Goal: Transaction & Acquisition: Purchase product/service

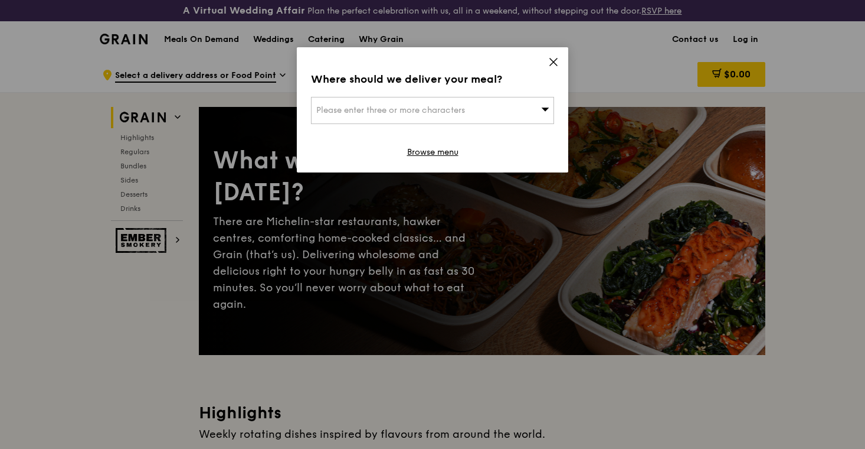
click at [439, 115] on span "Please enter three or more characters" at bounding box center [390, 110] width 149 height 10
click at [433, 133] on li "Please enter 3 or more characters" at bounding box center [433, 133] width 242 height 21
click at [551, 64] on icon at bounding box center [553, 61] width 7 height 7
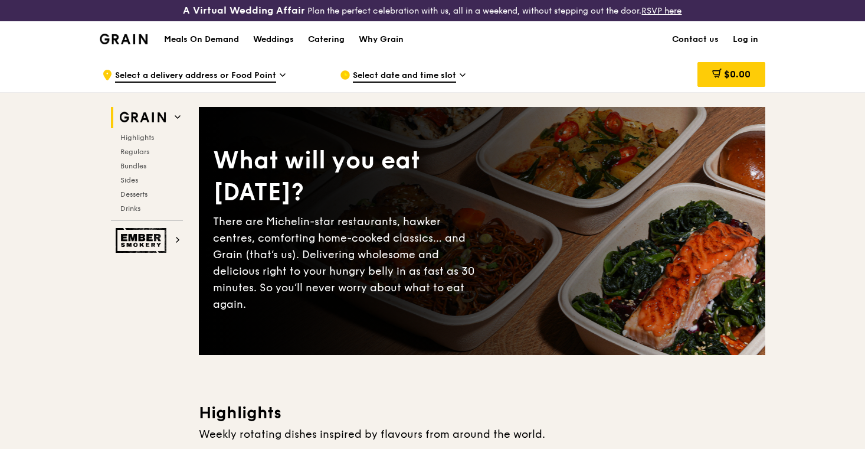
click at [256, 76] on span "Select a delivery address or Food Point" at bounding box center [195, 76] width 161 height 13
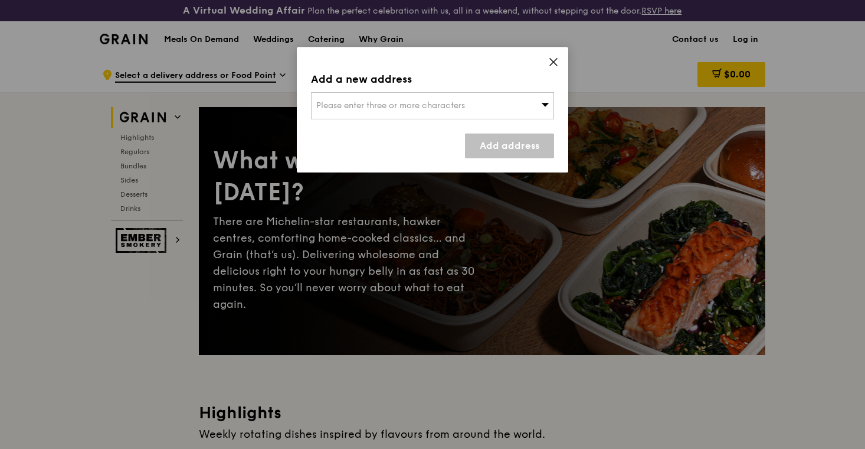
click at [335, 108] on span "Please enter three or more characters" at bounding box center [390, 105] width 149 height 10
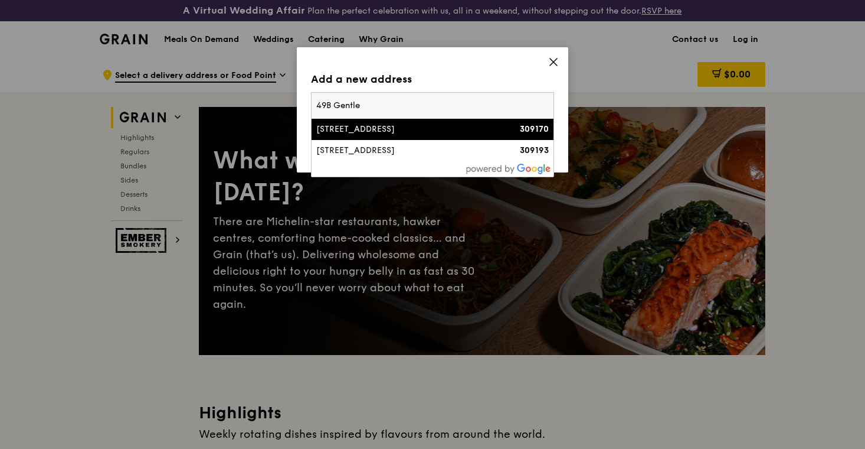
type input "49B Gentle"
click at [355, 129] on div "[STREET_ADDRESS]" at bounding box center [403, 129] width 175 height 12
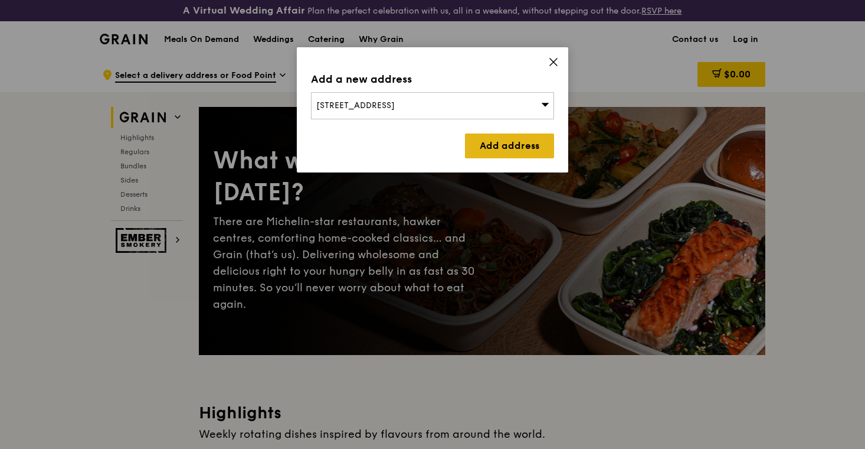
click at [498, 153] on link "Add address" at bounding box center [509, 145] width 89 height 25
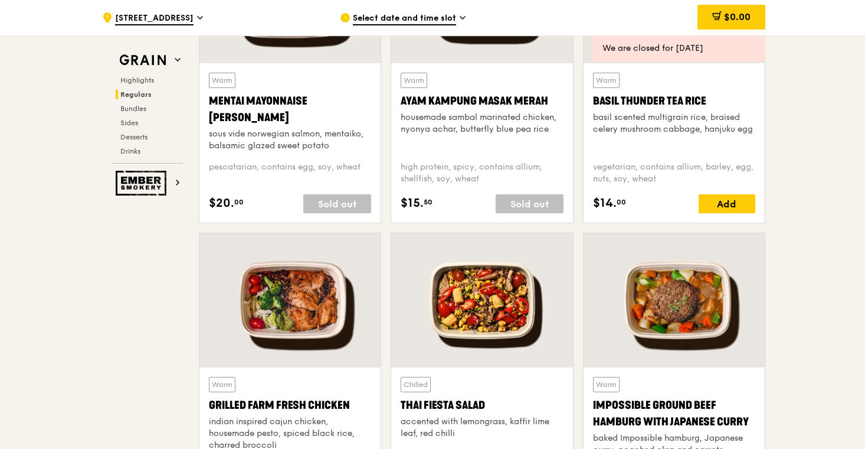
scroll to position [1174, 0]
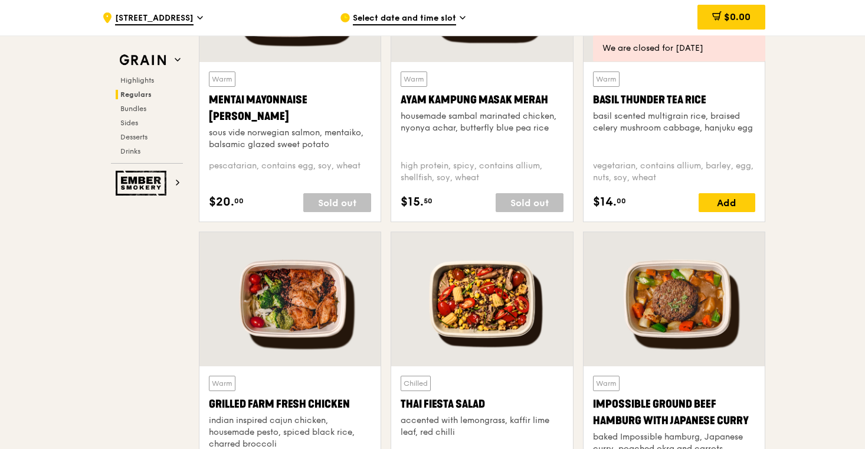
click at [496, 180] on div "high protein, spicy, contains allium, shellfish, soy, wheat" at bounding box center [482, 172] width 162 height 24
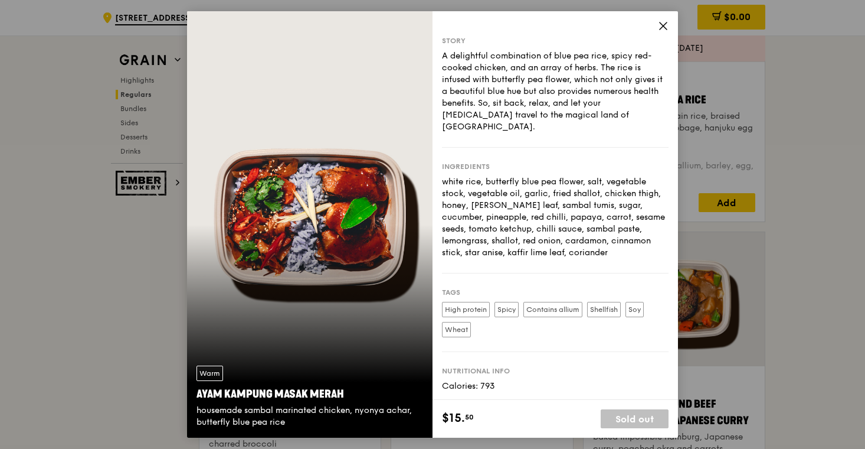
click at [662, 22] on icon at bounding box center [663, 26] width 11 height 11
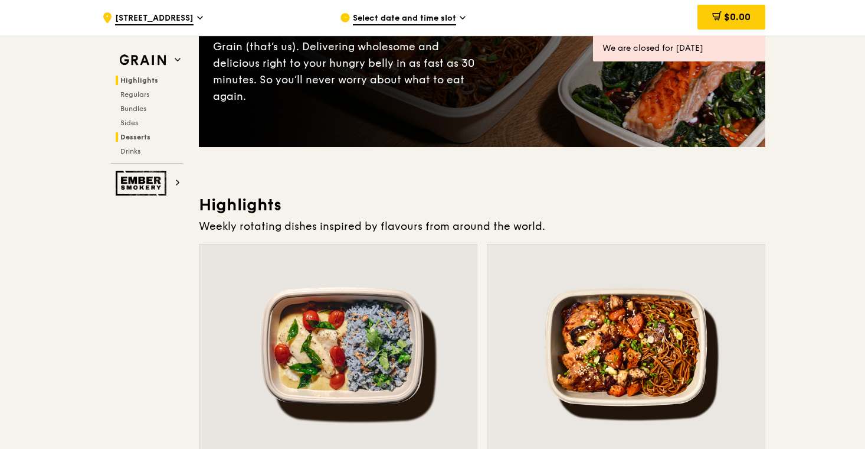
scroll to position [0, 0]
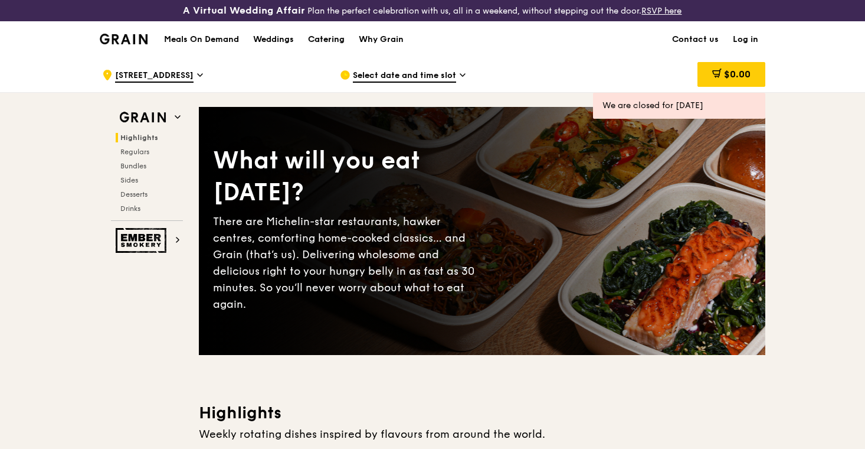
click at [323, 44] on div "Catering" at bounding box center [326, 39] width 37 height 35
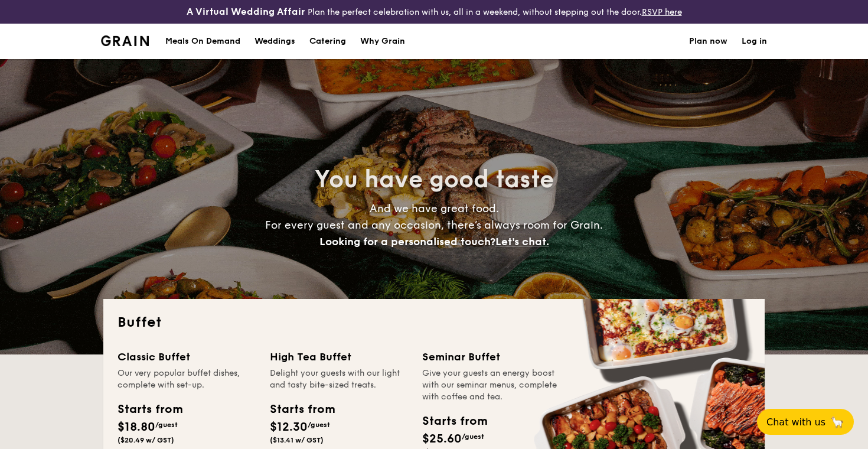
select select
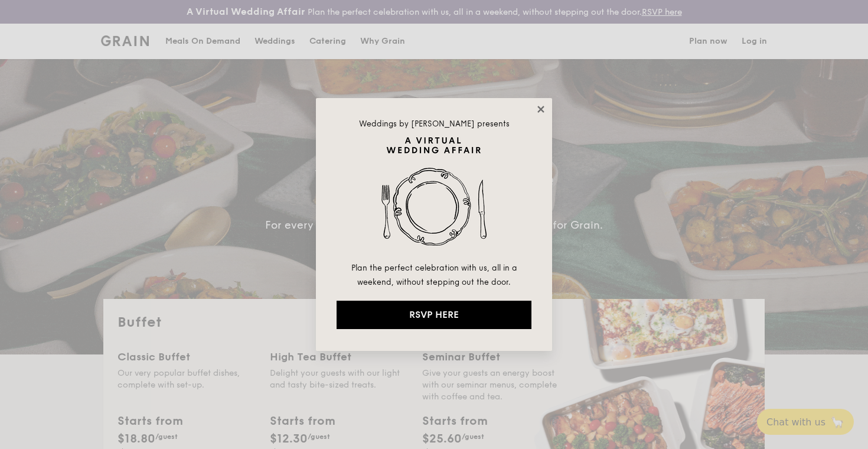
click at [544, 113] on icon at bounding box center [540, 109] width 11 height 11
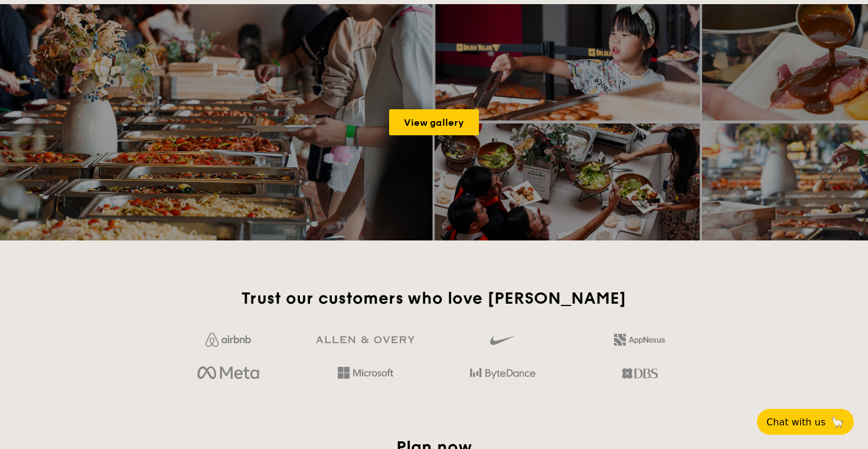
scroll to position [1619, 0]
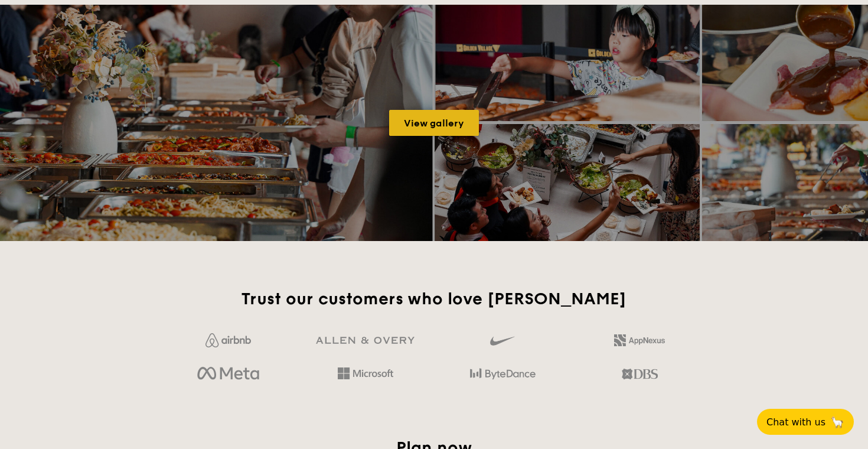
click at [434, 129] on link "View gallery" at bounding box center [434, 123] width 90 height 26
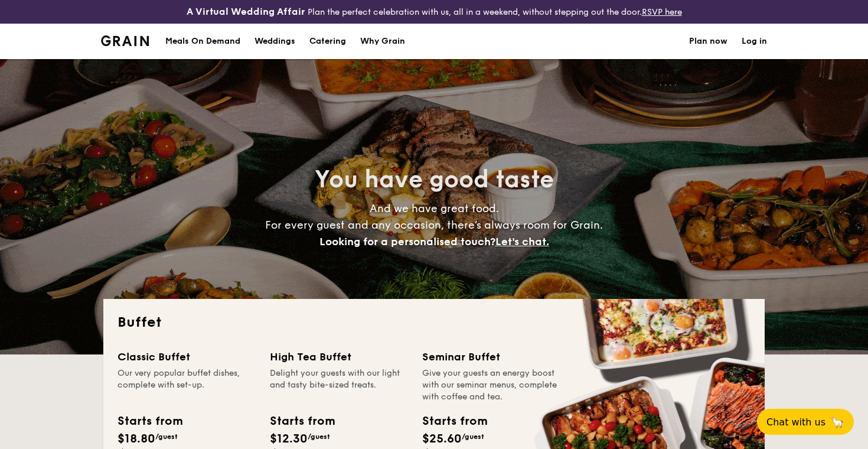
select select
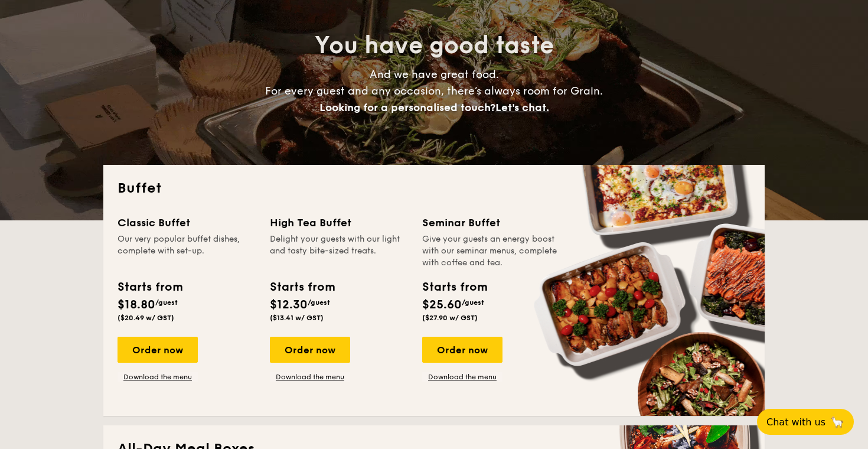
scroll to position [184, 0]
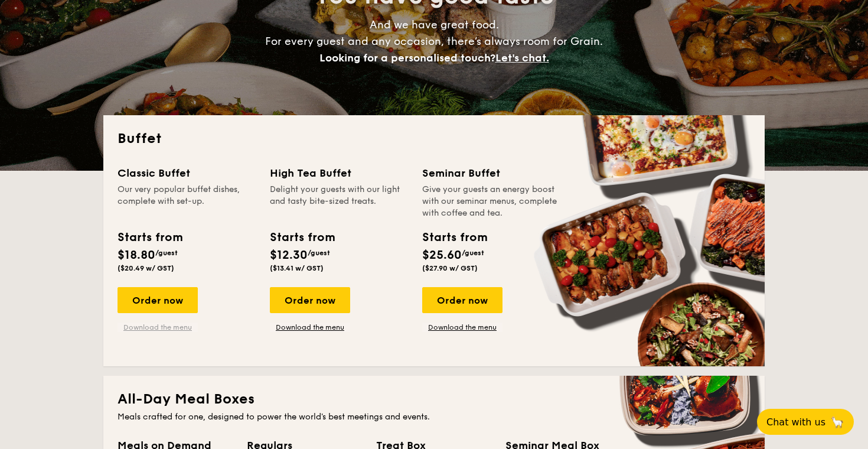
click at [159, 326] on link "Download the menu" at bounding box center [157, 326] width 80 height 9
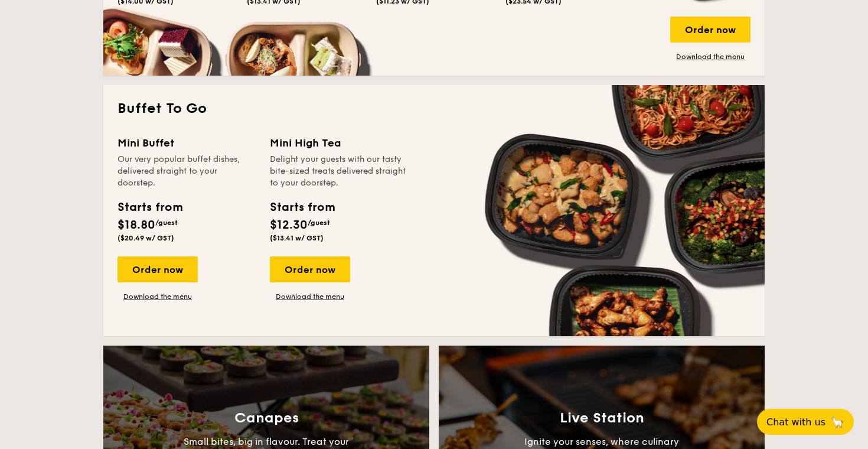
scroll to position [758, 0]
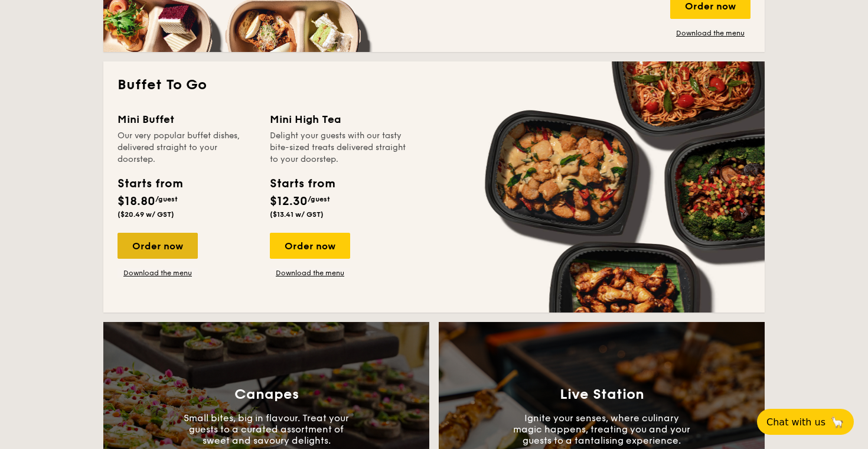
click at [168, 250] on div "Order now" at bounding box center [157, 246] width 80 height 26
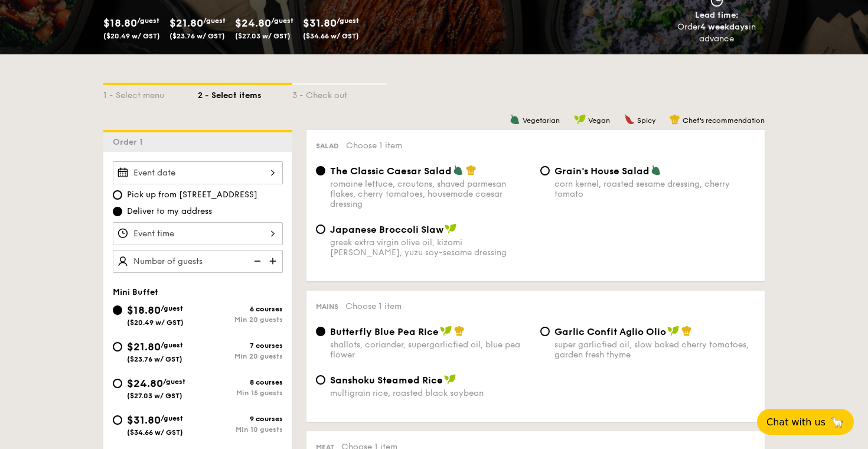
scroll to position [226, 0]
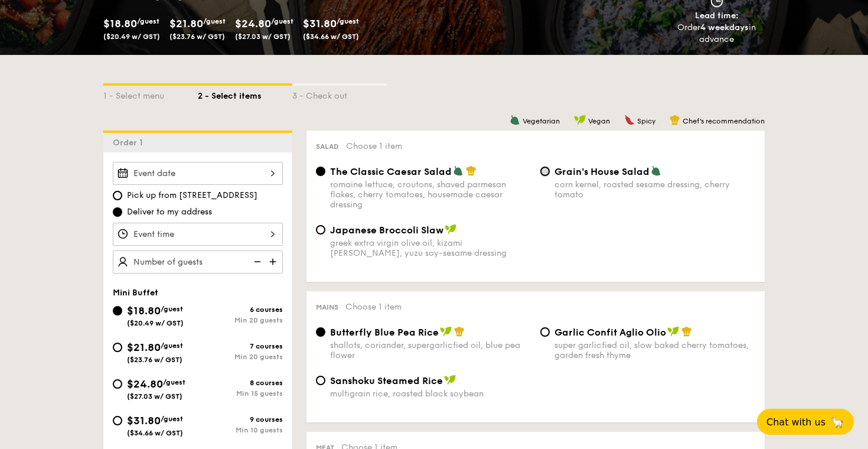
click at [545, 169] on input "Grain's House Salad corn kernel, roasted sesame dressing, cherry tomato" at bounding box center [544, 170] width 9 height 9
radio input "true"
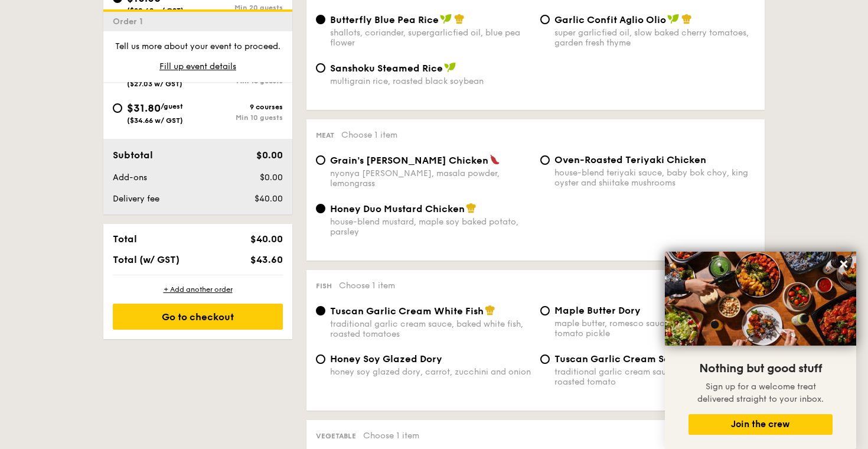
scroll to position [0, 0]
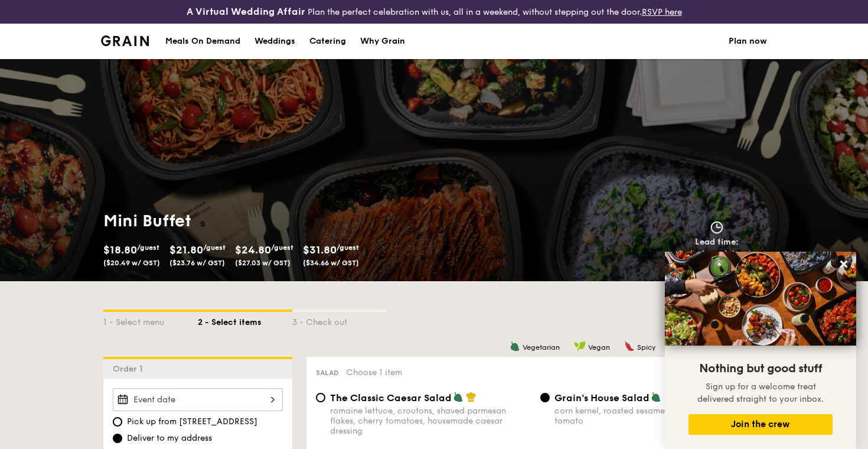
click at [221, 43] on div "Meals On Demand" at bounding box center [202, 41] width 75 height 35
select select
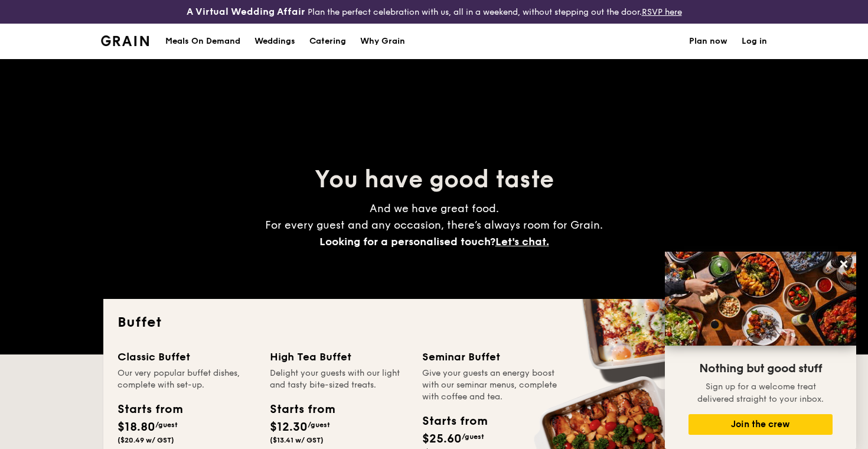
scroll to position [1812, 0]
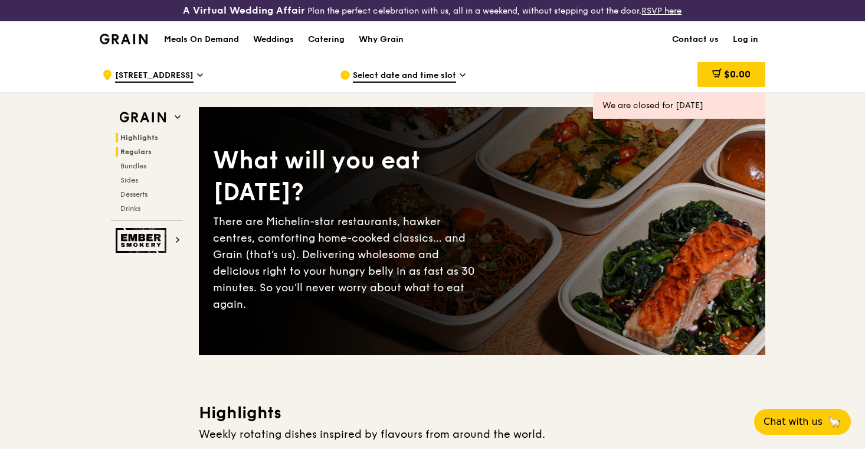
click at [147, 150] on span "Regulars" at bounding box center [135, 152] width 31 height 8
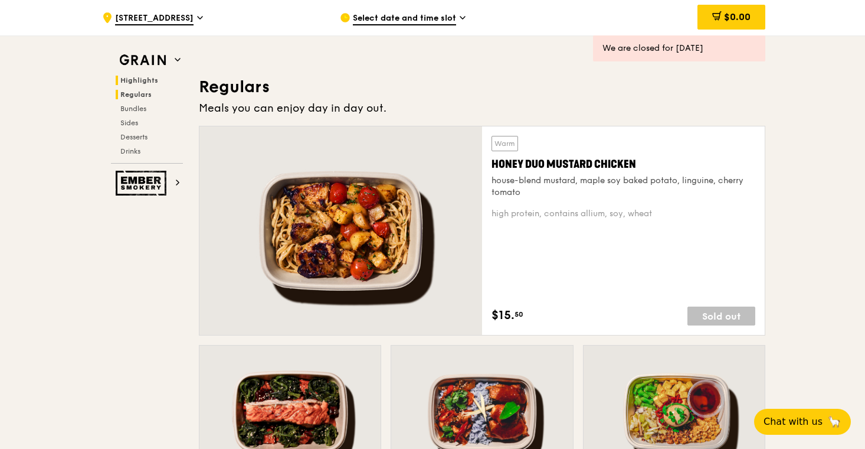
scroll to position [786, 0]
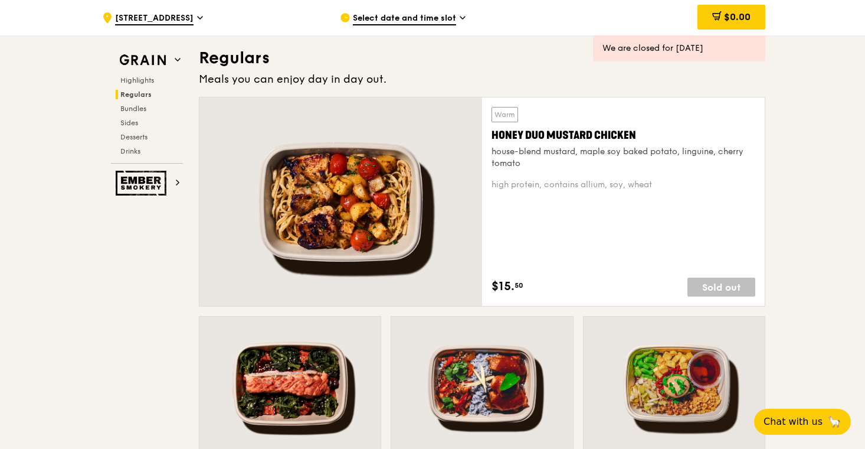
click at [286, 16] on div ".cls-1 { fill: none; stroke: #fff; stroke-linecap: round; stroke-linejoin: roun…" at bounding box center [211, 17] width 219 height 35
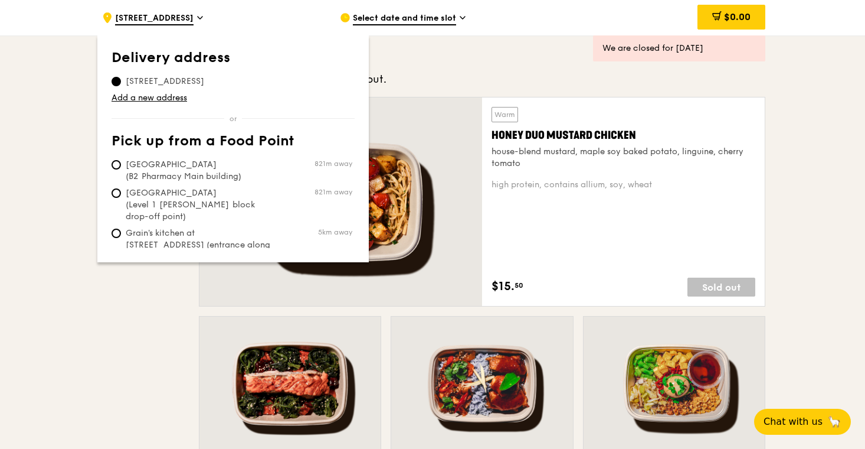
click at [273, 9] on div ".cls-1 { fill: none; stroke: #fff; stroke-linecap: round; stroke-linejoin: roun…" at bounding box center [211, 17] width 219 height 35
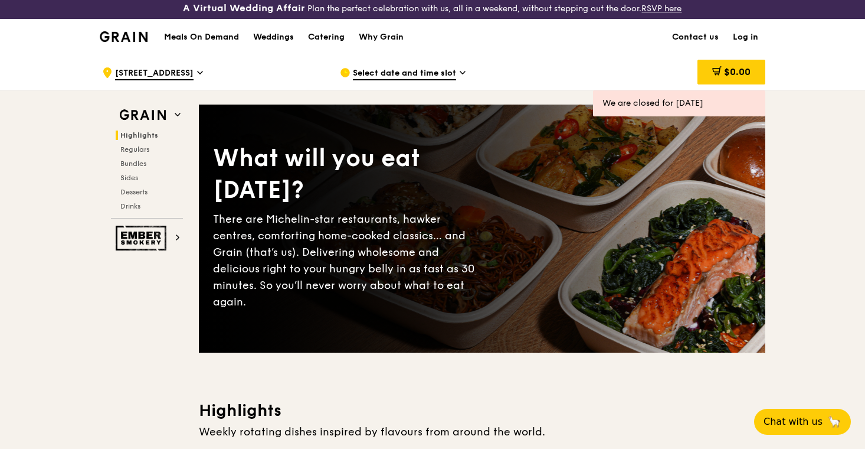
scroll to position [0, 0]
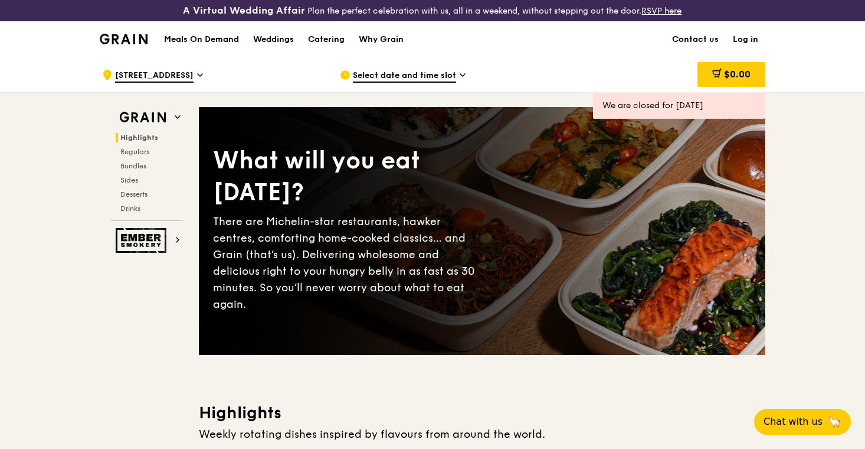
click at [393, 76] on span "Select date and time slot" at bounding box center [404, 76] width 103 height 13
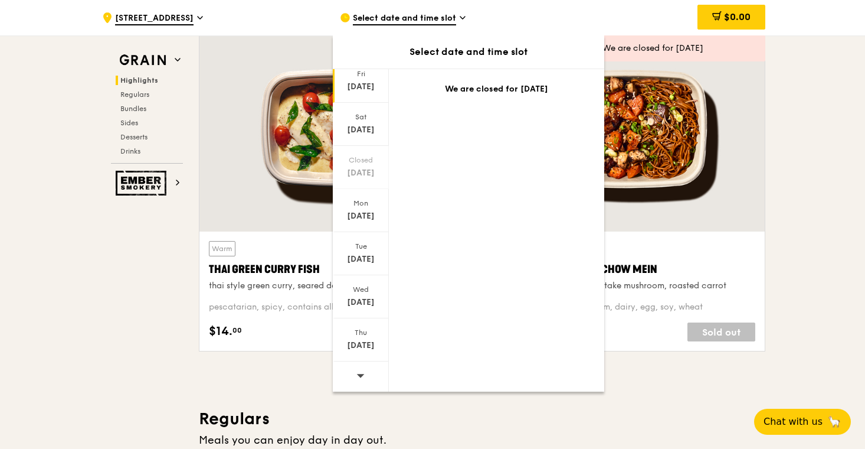
scroll to position [498, 0]
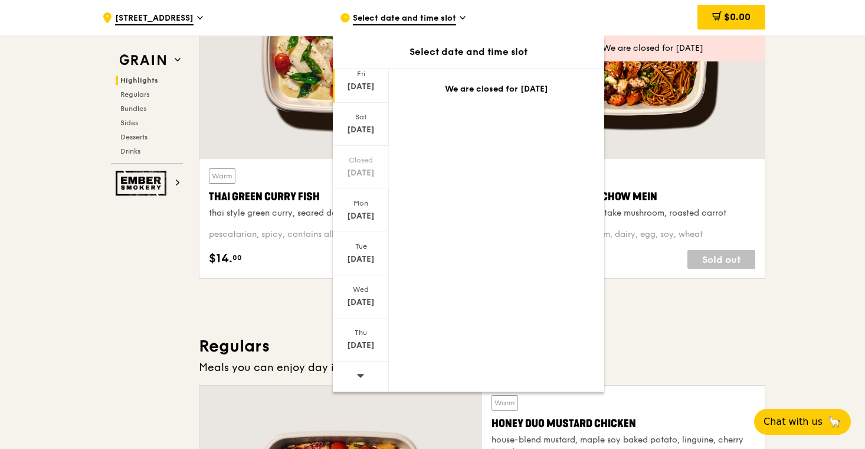
click at [361, 374] on icon at bounding box center [361, 376] width 8 height 4
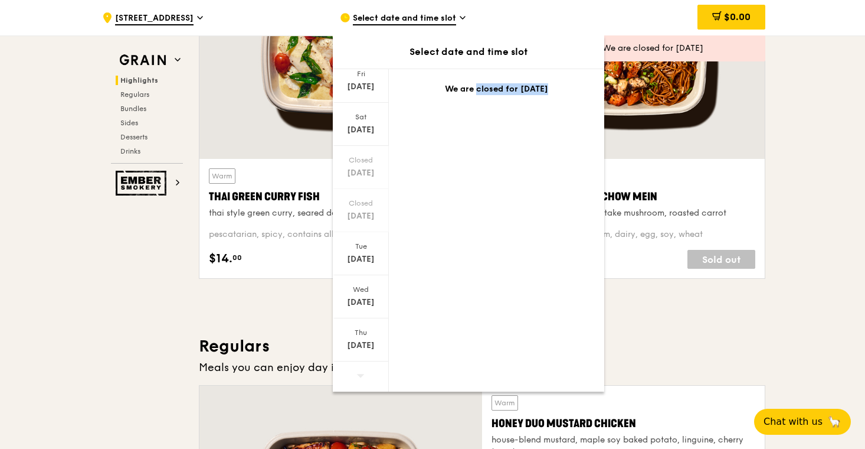
click at [361, 374] on icon at bounding box center [361, 376] width 8 height 4
click at [591, 11] on div "$0.00" at bounding box center [671, 17] width 190 height 35
